Goal: Browse casually: Explore the website without a specific task or goal

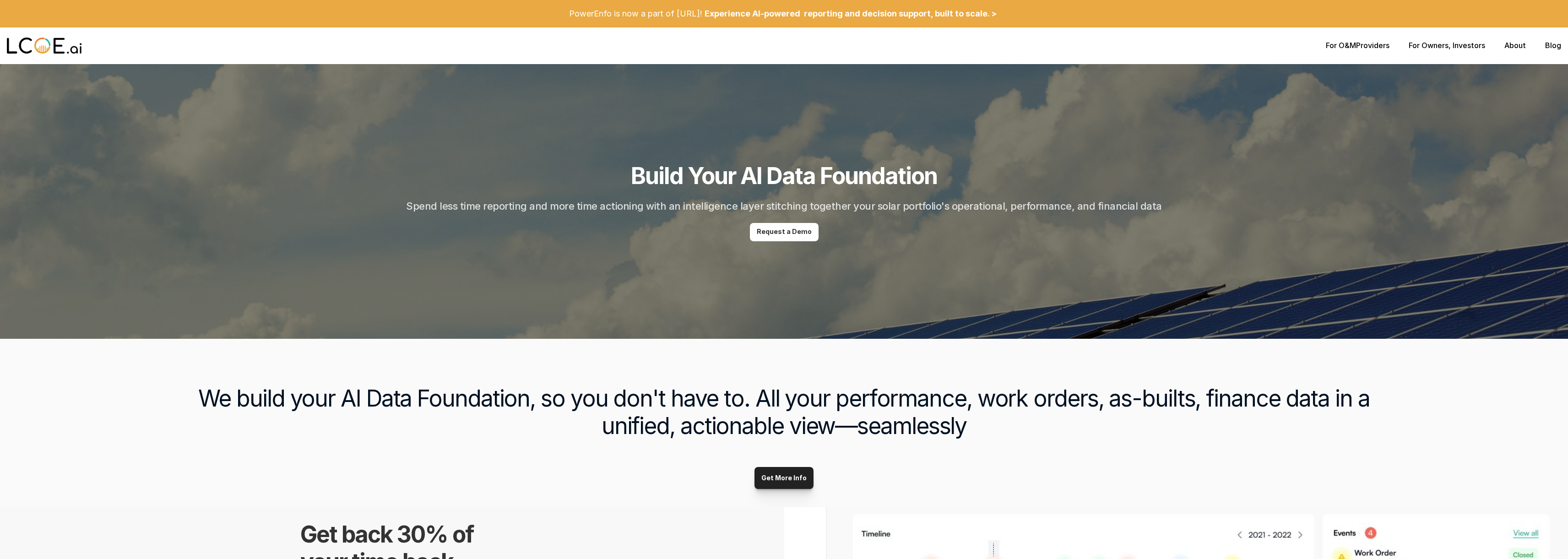
click at [757, 178] on h1 "Build Your AI Data Foundation" at bounding box center [783, 175] width 306 height 27
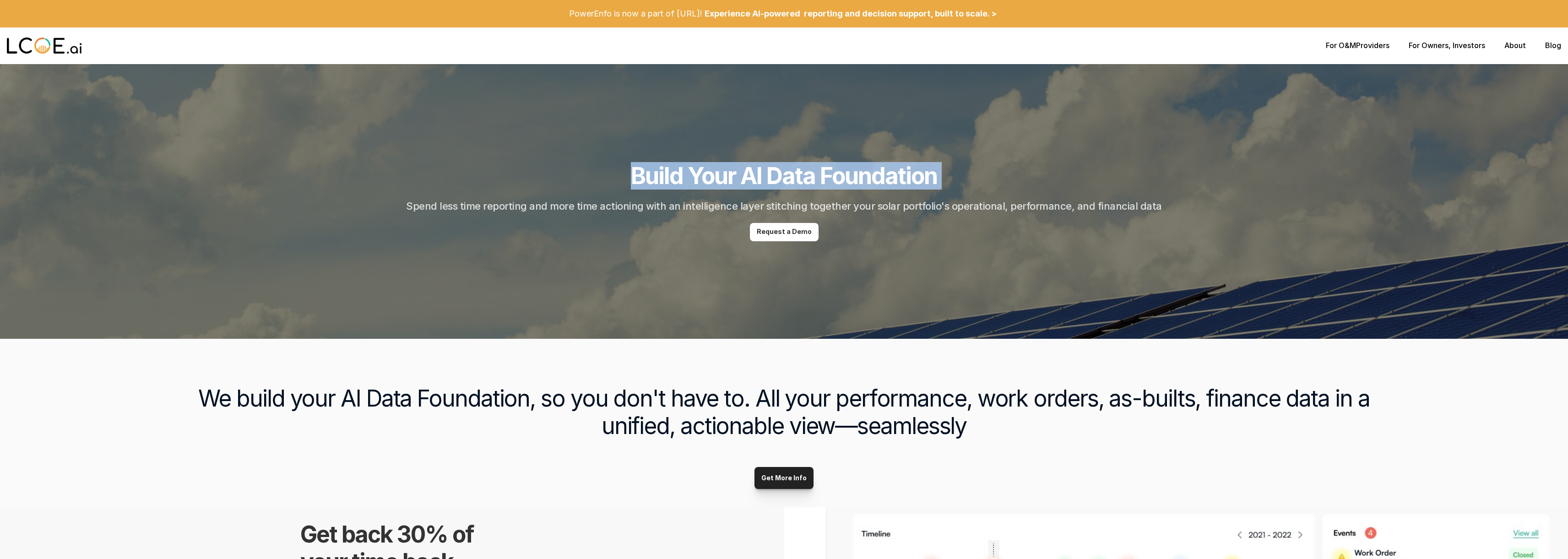
click at [757, 178] on h1 "Build Your AI Data Foundation" at bounding box center [783, 175] width 306 height 27
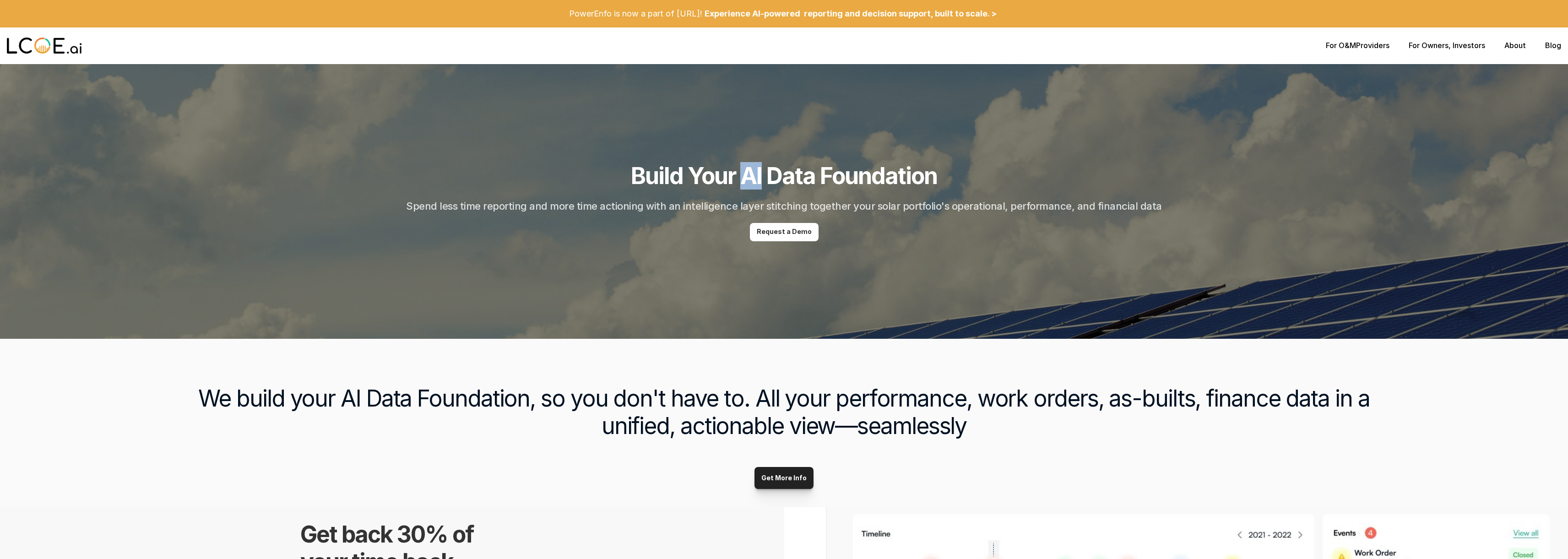
click at [757, 178] on h1 "Build Your AI Data Foundation" at bounding box center [783, 175] width 306 height 27
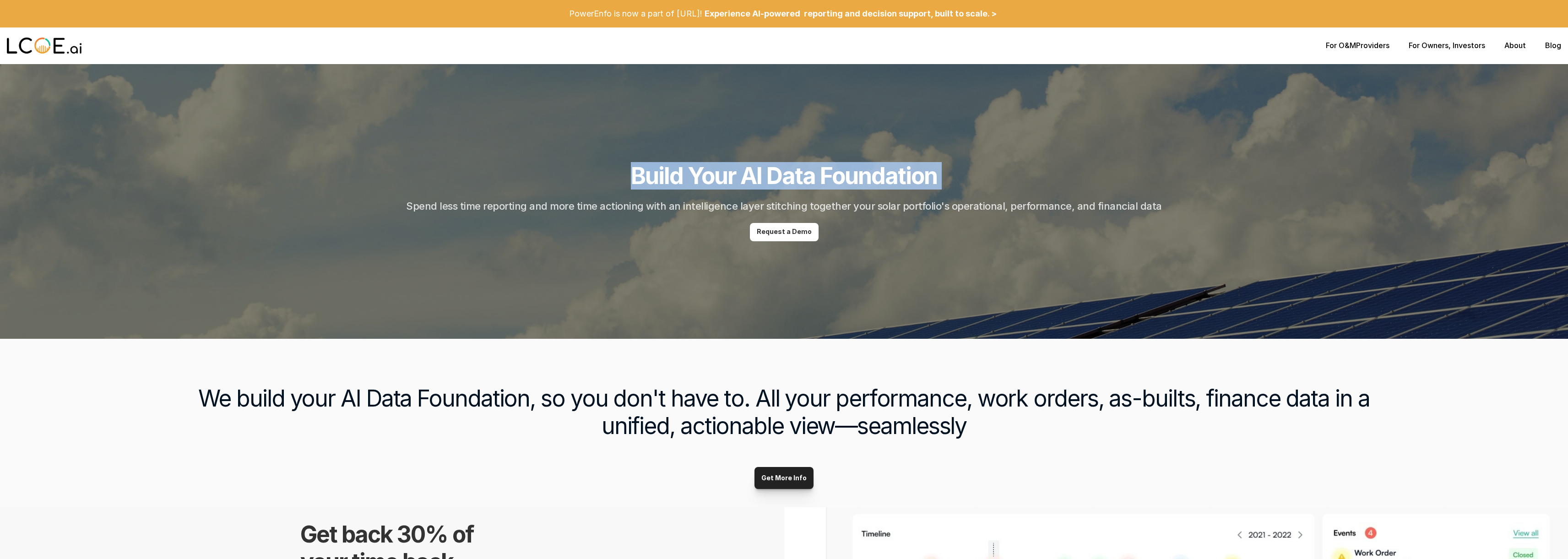
drag, startPoint x: 757, startPoint y: 178, endPoint x: 772, endPoint y: 184, distance: 16.2
click at [757, 178] on h1 "Build Your AI Data Foundation" at bounding box center [783, 175] width 306 height 27
click at [794, 188] on h1 "Build Your AI Data Foundation" at bounding box center [783, 175] width 306 height 27
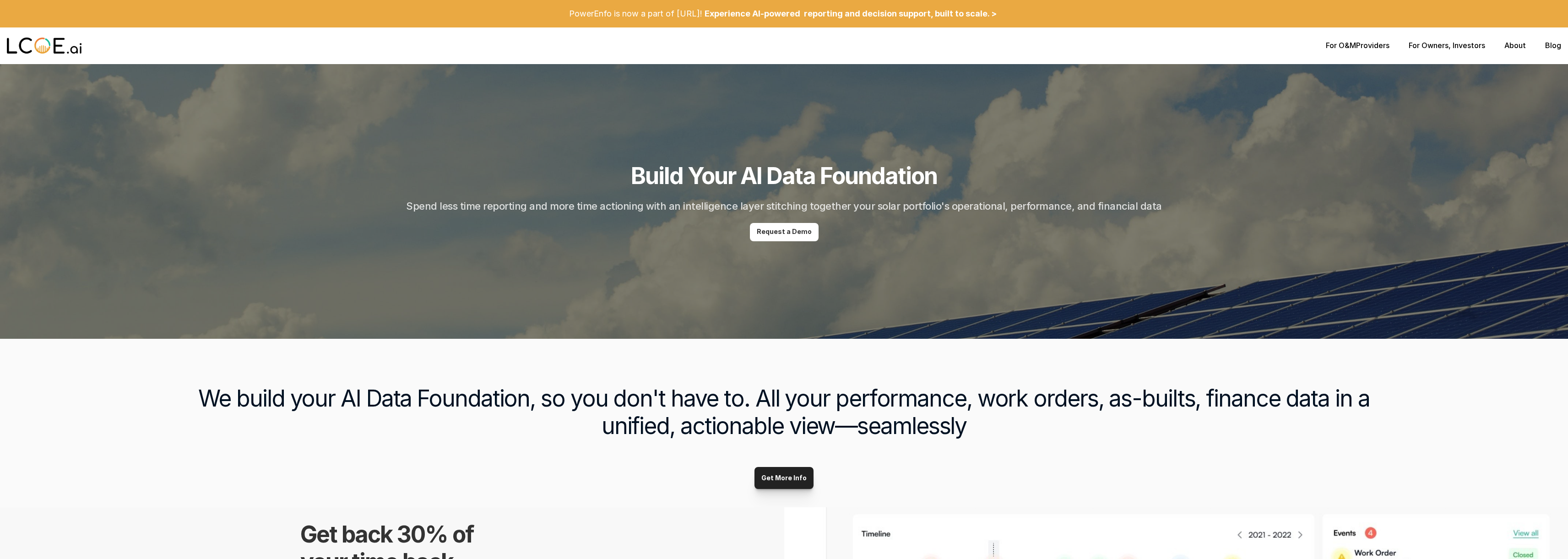
drag, startPoint x: 745, startPoint y: 197, endPoint x: 530, endPoint y: 225, distance: 216.8
click at [530, 211] on header "Build Your AI Data Foundation Spend less time reporting and more time actioning…" at bounding box center [784, 201] width 1568 height 275
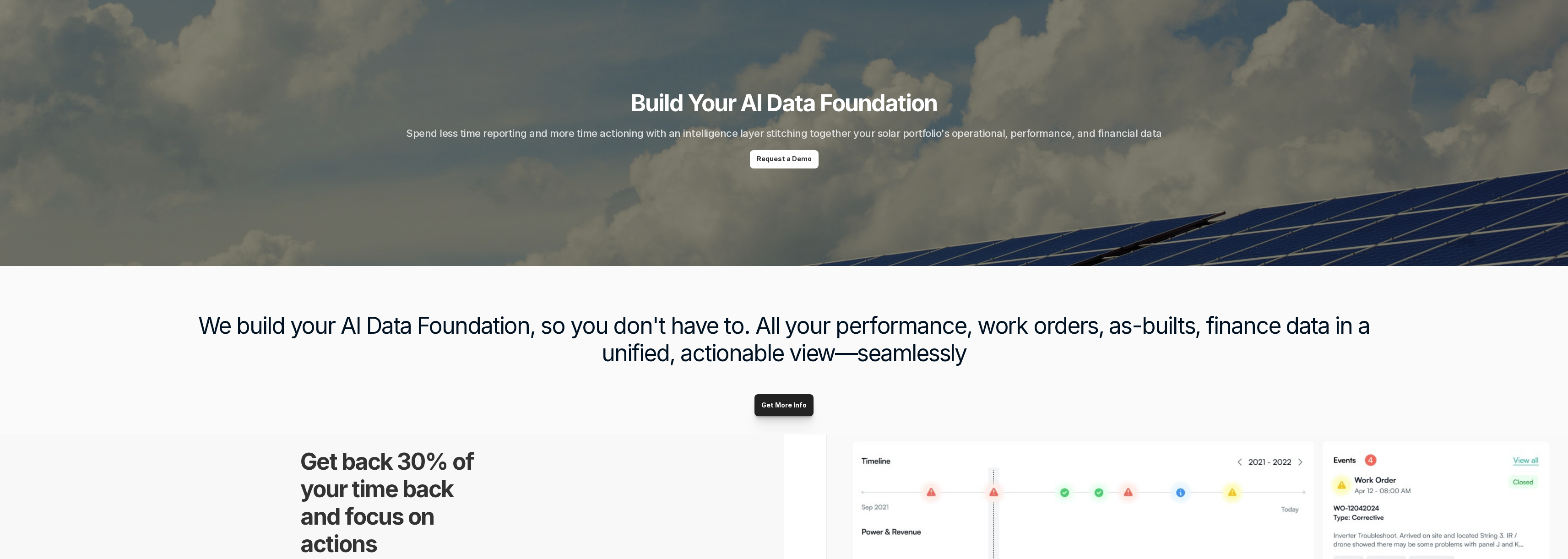
scroll to position [74, 0]
click at [542, 337] on h3 "We build your AI Data Foundation, so you don't have to. All your performance, w…" at bounding box center [784, 339] width 1225 height 55
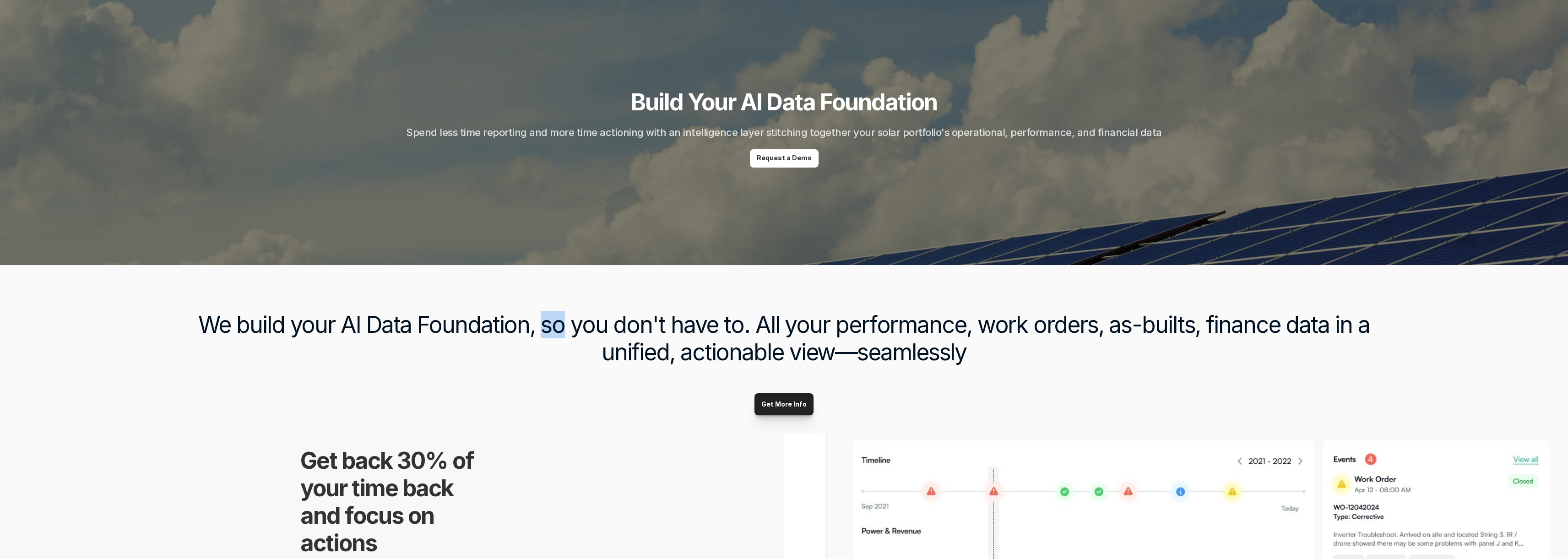
click at [542, 337] on h3 "We build your AI Data Foundation, so you don't have to. All your performance, w…" at bounding box center [784, 339] width 1225 height 55
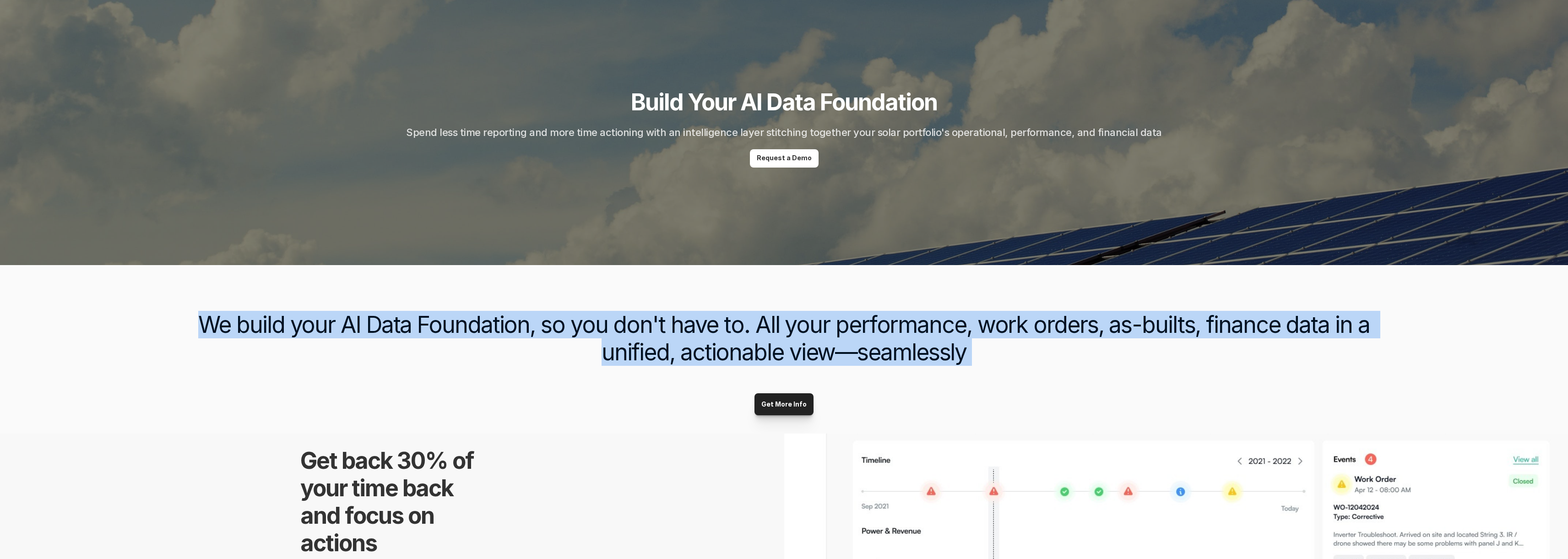
click at [542, 337] on h3 "We build your AI Data Foundation, so you don't have to. All your performance, w…" at bounding box center [784, 339] width 1225 height 55
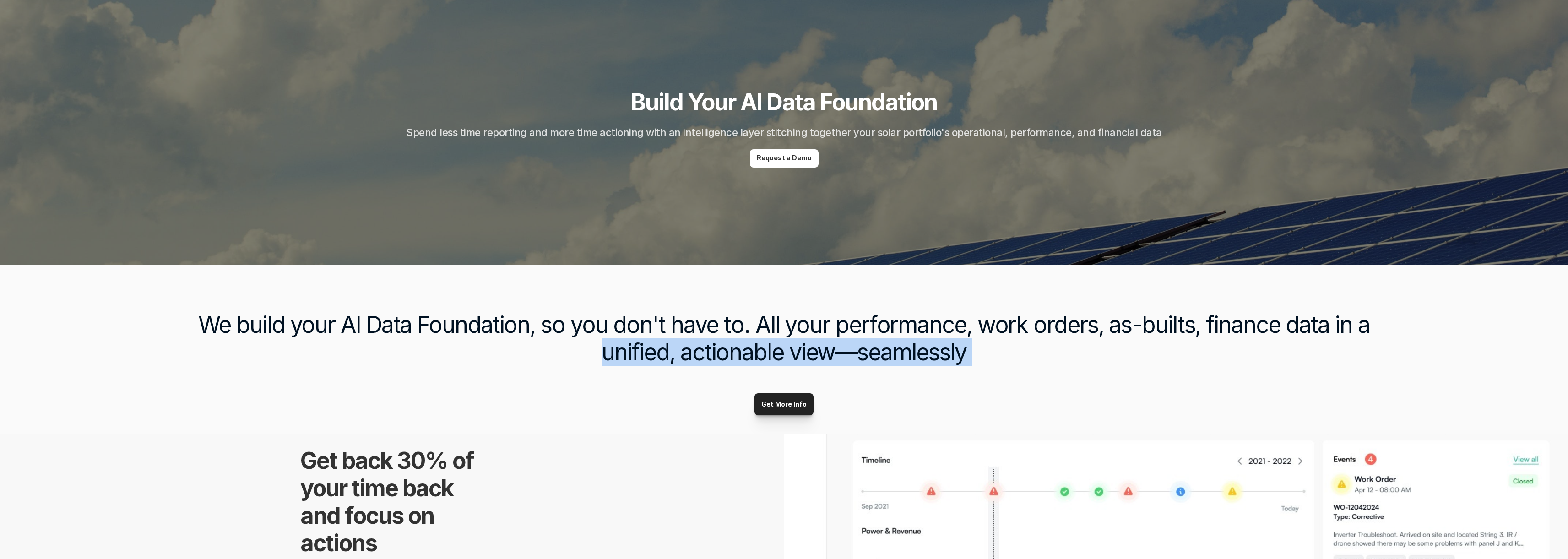
click at [600, 339] on h3 "We build your AI Data Foundation, so you don't have to. All your performance, w…" at bounding box center [784, 339] width 1225 height 55
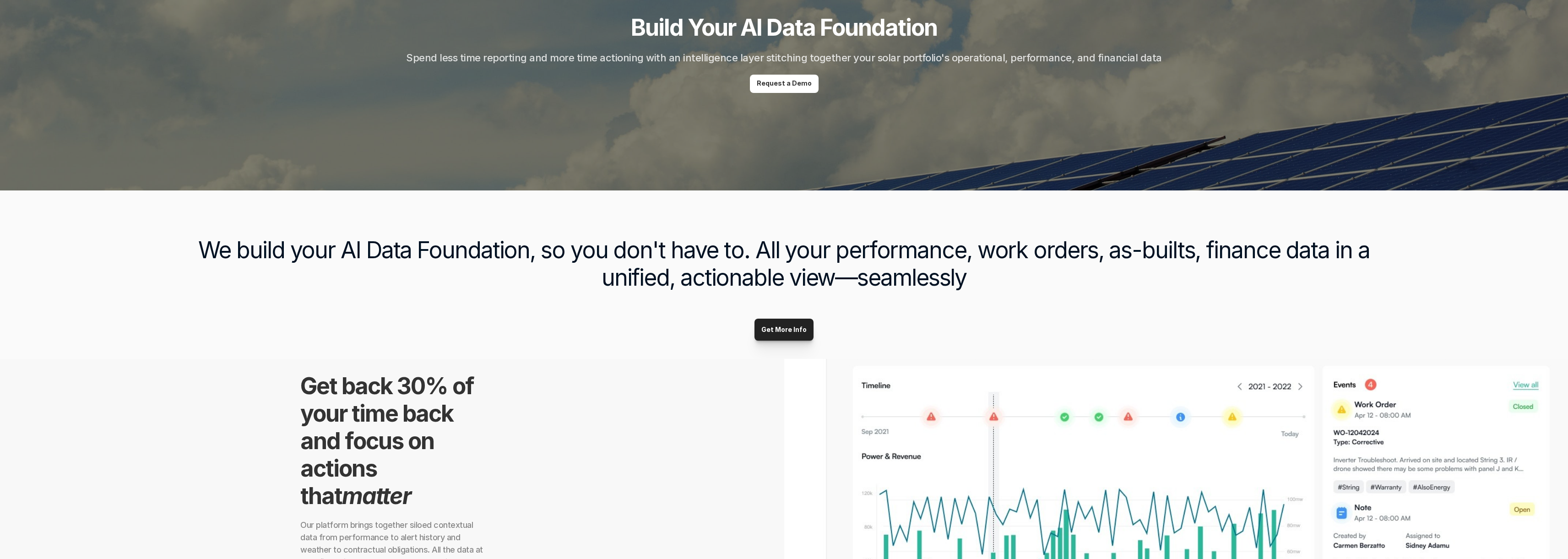
scroll to position [254, 0]
